Goal: Find specific page/section: Find specific page/section

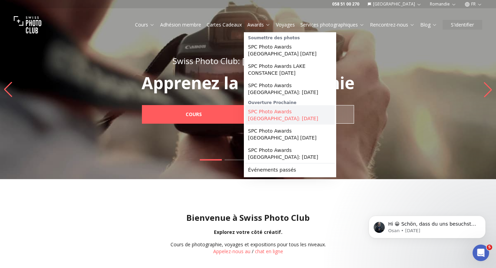
click at [271, 114] on link "SPC Photo Awards [GEOGRAPHIC_DATA]: [DATE]" at bounding box center [289, 114] width 89 height 19
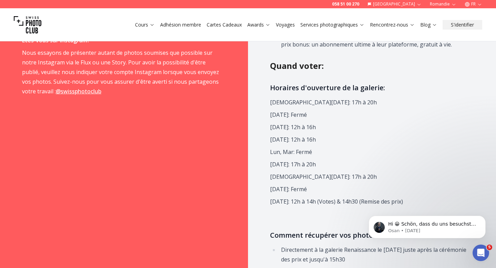
scroll to position [599, 0]
click at [477, 5] on icon "button" at bounding box center [479, 4] width 5 height 5
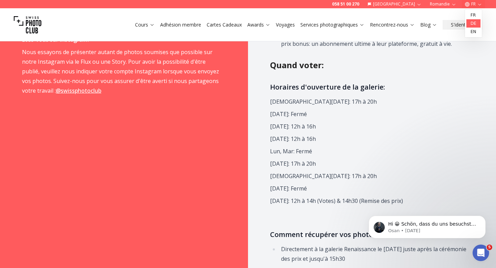
click at [476, 27] on link "de" at bounding box center [473, 23] width 14 height 8
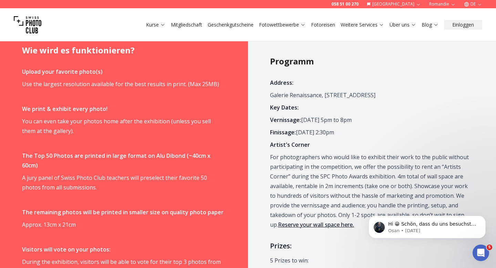
scroll to position [139, 0]
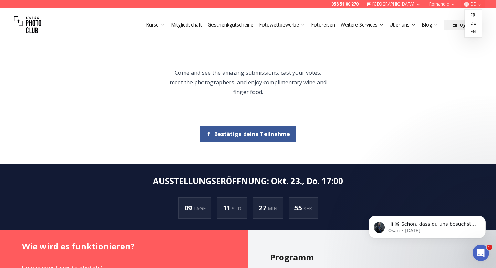
click at [478, 3] on icon "button" at bounding box center [479, 4] width 5 height 5
click at [472, 32] on link "en" at bounding box center [473, 32] width 14 height 8
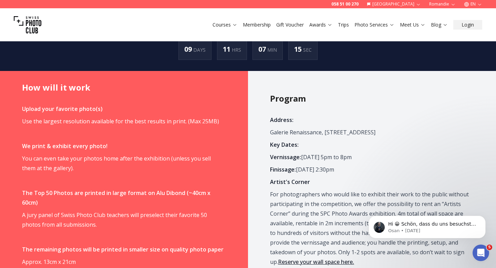
scroll to position [315, 0]
